Goal: Register for event/course

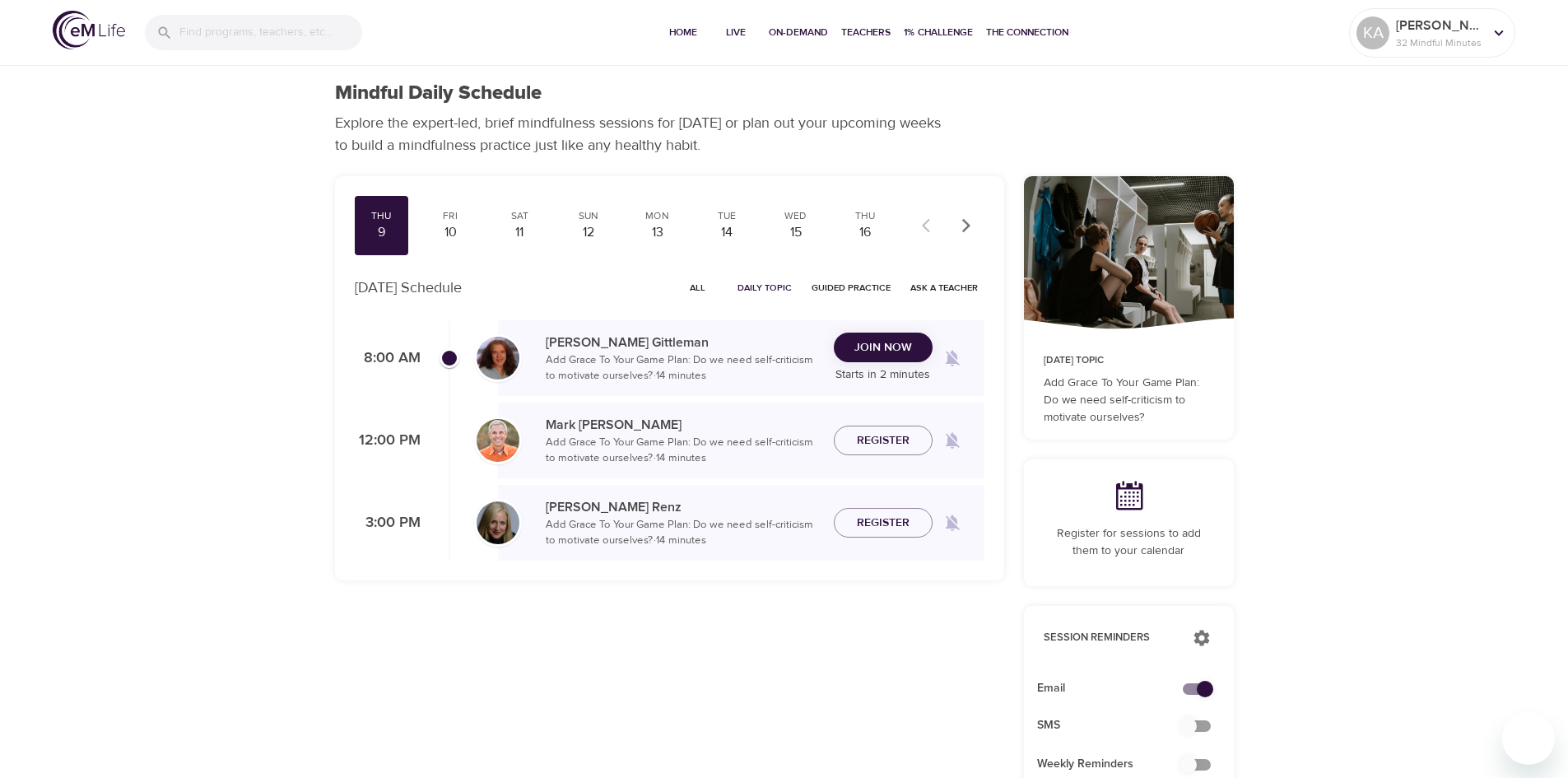
click at [872, 345] on span "Join Now" at bounding box center [883, 348] width 58 height 21
click at [894, 350] on span "Join Now" at bounding box center [883, 359] width 58 height 21
